Goal: Task Accomplishment & Management: Complete application form

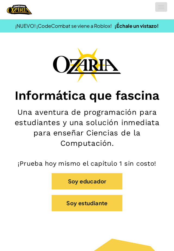
click at [160, 6] on button "[MEDICAL_DATA] la navigación" at bounding box center [161, 7] width 12 height 10
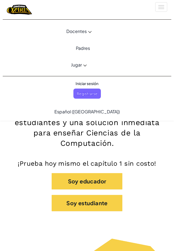
click at [95, 83] on span "Iniciar sesión" at bounding box center [86, 83] width 29 height 10
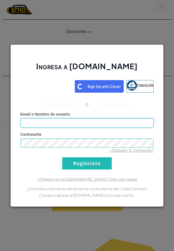
type input "[PERSON_NAME]"
click at [62, 157] on input "Regístrate" at bounding box center [87, 163] width 50 height 12
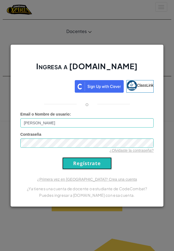
click at [95, 164] on input "Regístrate" at bounding box center [87, 163] width 50 height 12
